Goal: Task Accomplishment & Management: Complete application form

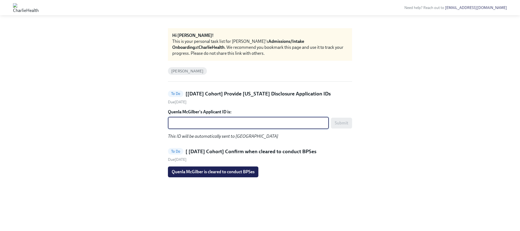
click at [201, 123] on textarea "Quenla McGilber's Applicant ID is:" at bounding box center [248, 123] width 154 height 6
paste textarea "1254711"
type textarea "1254711"
click at [348, 127] on button "Submit" at bounding box center [341, 123] width 21 height 11
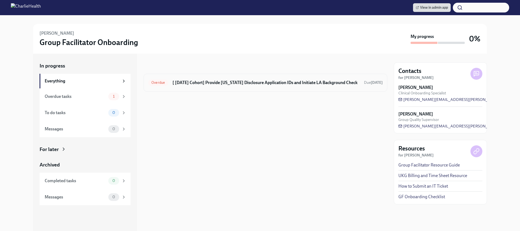
click at [237, 79] on div "Overdue [ [DATE] Cohort] Provide [US_STATE] Disclosure Application IDs and Init…" at bounding box center [265, 82] width 235 height 9
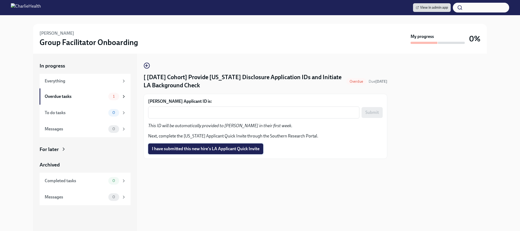
click at [218, 147] on span "I have submitted this new hire's LA Applicant Quick Invite" at bounding box center [206, 148] width 108 height 5
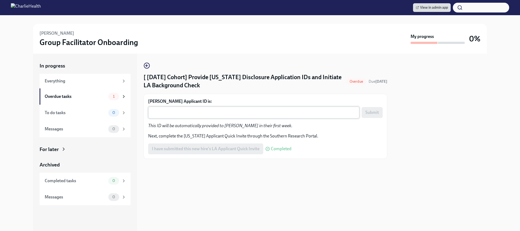
click at [241, 117] on div "x ​" at bounding box center [253, 112] width 211 height 12
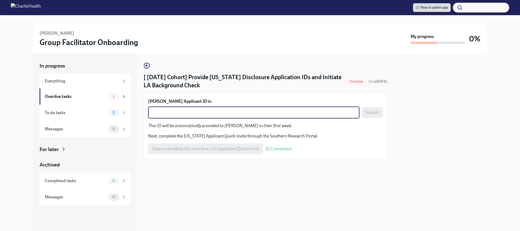
paste textarea "1254715"
type textarea "1254715"
click at [380, 115] on button "Submit" at bounding box center [371, 112] width 21 height 11
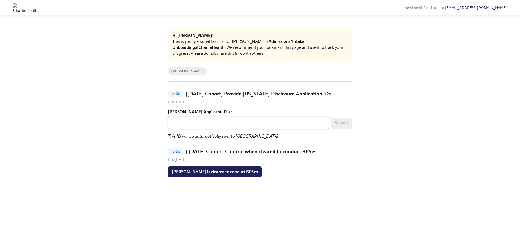
click at [185, 126] on div "x ​" at bounding box center [248, 123] width 161 height 12
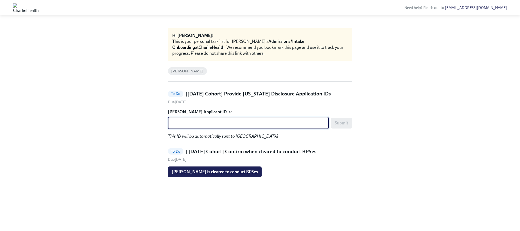
paste textarea "1254722"
type textarea "1254722"
click at [347, 125] on button "Submit" at bounding box center [341, 123] width 21 height 11
